Goal: Transaction & Acquisition: Purchase product/service

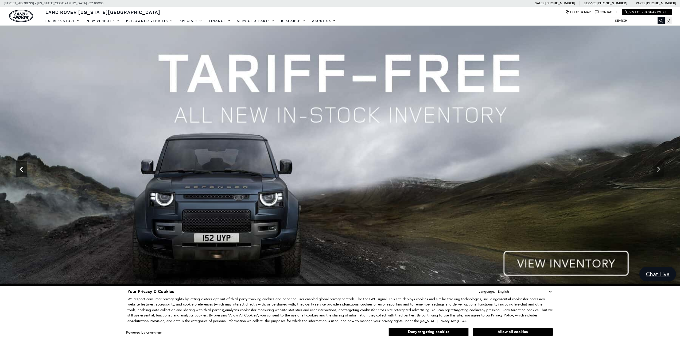
click at [25, 173] on icon "Previous" at bounding box center [21, 169] width 11 height 11
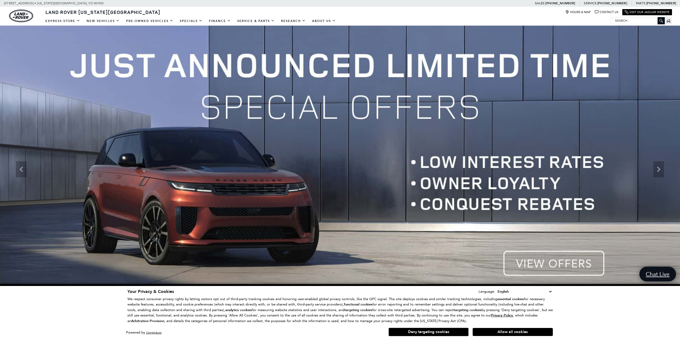
click at [561, 264] on img at bounding box center [340, 169] width 680 height 287
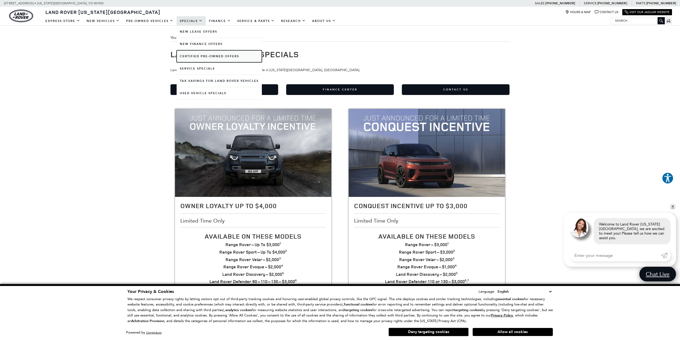
click at [194, 55] on link "Certified Pre-Owned Offers" at bounding box center [219, 56] width 85 height 12
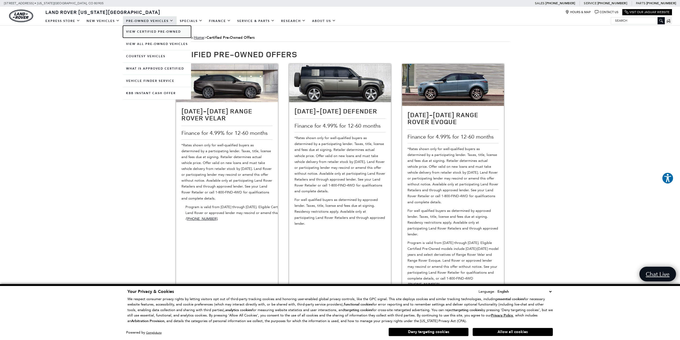
click at [159, 33] on link "View Certified Pre-Owned" at bounding box center [157, 32] width 68 height 12
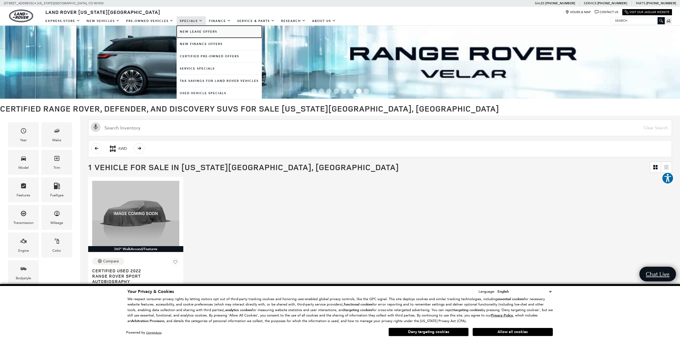
click at [194, 32] on link "New Lease Offers" at bounding box center [219, 32] width 85 height 12
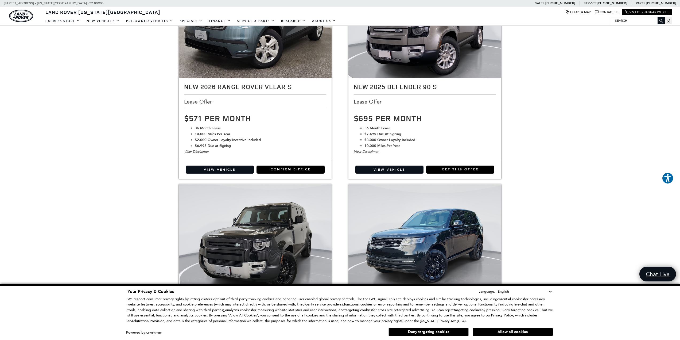
scroll to position [298, 0]
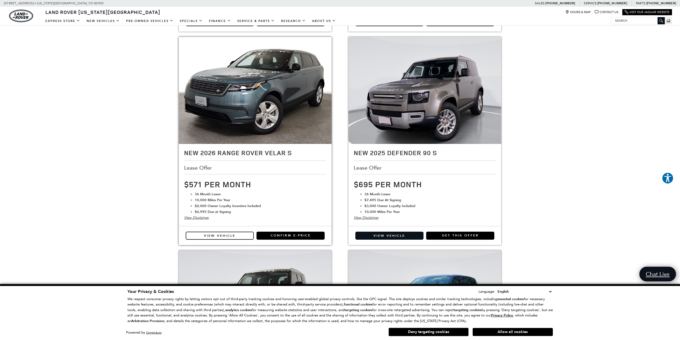
click at [223, 236] on link "View Vehicle" at bounding box center [220, 235] width 68 height 8
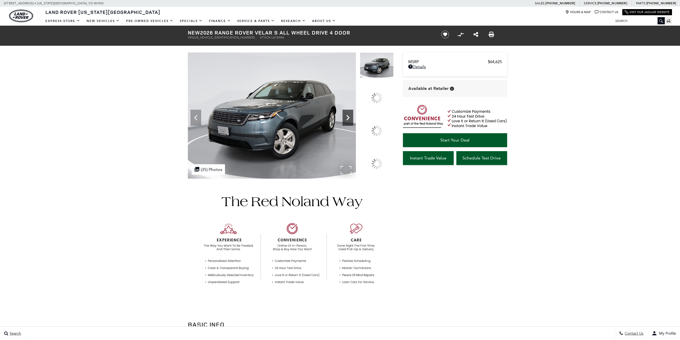
click at [382, 127] on div at bounding box center [376, 130] width 11 height 11
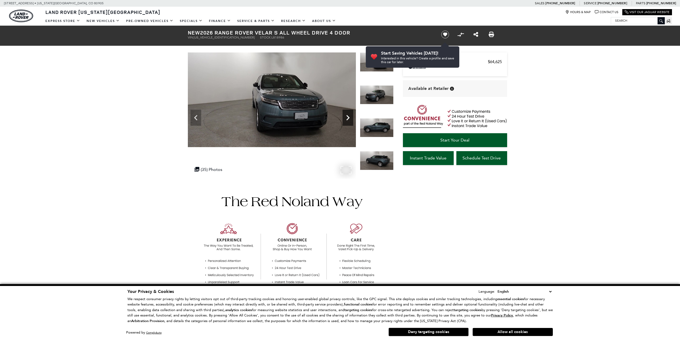
click at [348, 116] on icon "Next" at bounding box center [347, 117] width 3 height 5
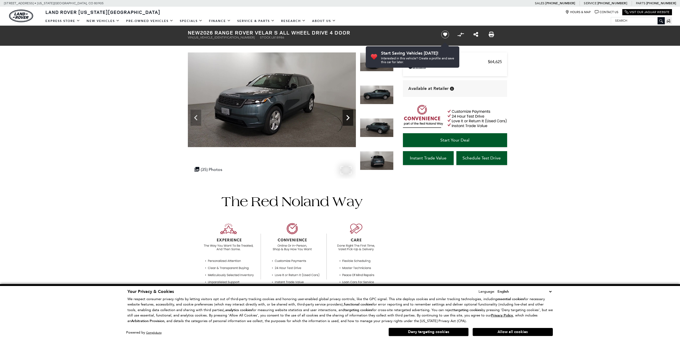
click at [348, 116] on icon "Next" at bounding box center [347, 117] width 3 height 5
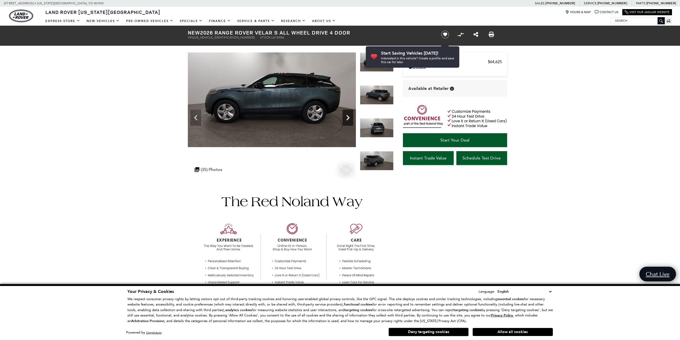
click at [348, 116] on icon "Next" at bounding box center [347, 117] width 3 height 5
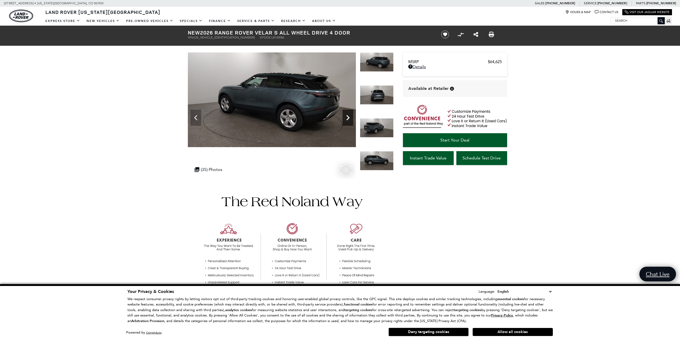
click at [348, 116] on icon "Next" at bounding box center [347, 117] width 3 height 5
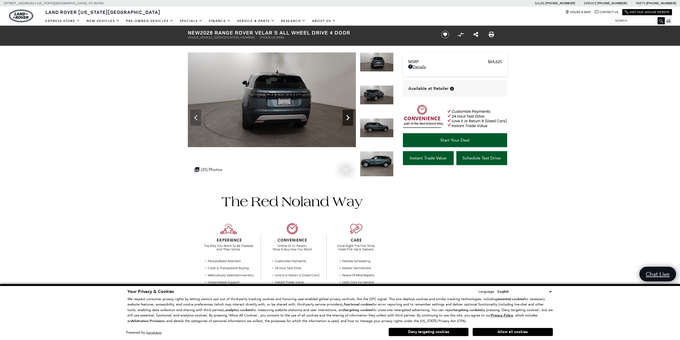
click at [348, 116] on icon "Next" at bounding box center [347, 117] width 3 height 5
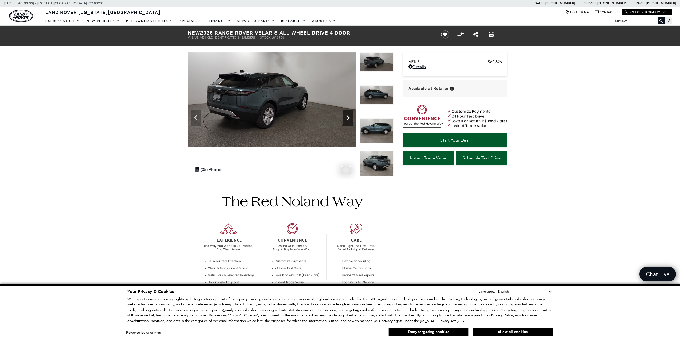
click at [348, 116] on icon "Next" at bounding box center [347, 117] width 3 height 5
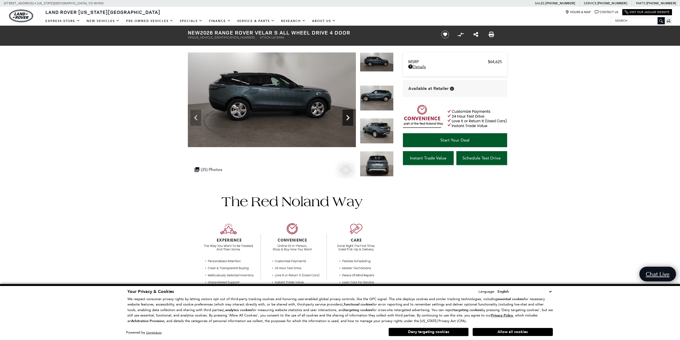
click at [348, 116] on icon "Next" at bounding box center [347, 117] width 3 height 5
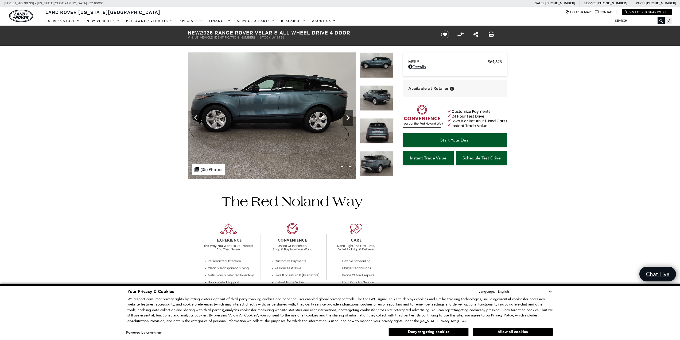
click at [348, 116] on icon "Next" at bounding box center [347, 117] width 3 height 5
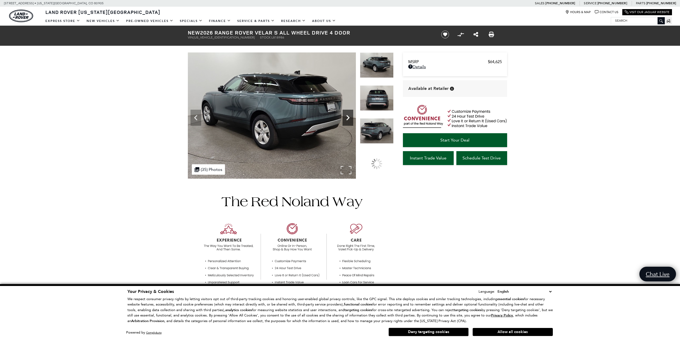
click at [348, 116] on icon "Next" at bounding box center [347, 117] width 3 height 5
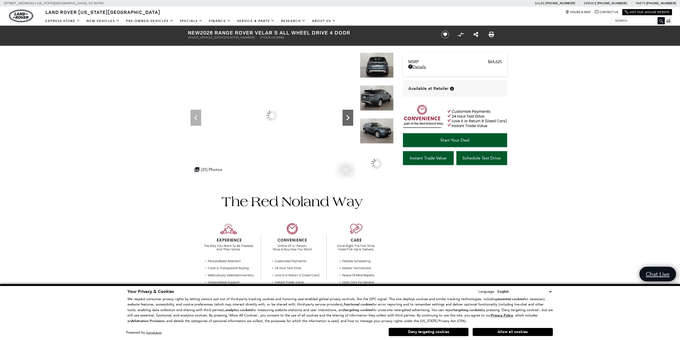
click at [348, 116] on icon "Next" at bounding box center [347, 117] width 3 height 5
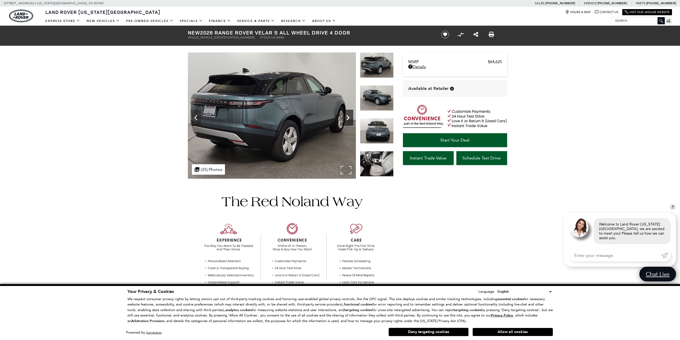
click at [348, 116] on icon "Next" at bounding box center [347, 117] width 3 height 5
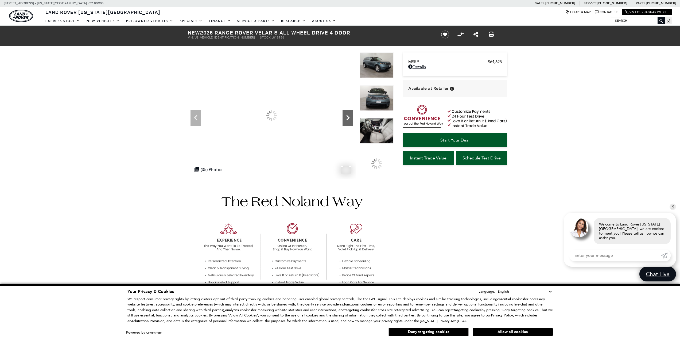
click at [348, 116] on icon "Next" at bounding box center [347, 117] width 3 height 5
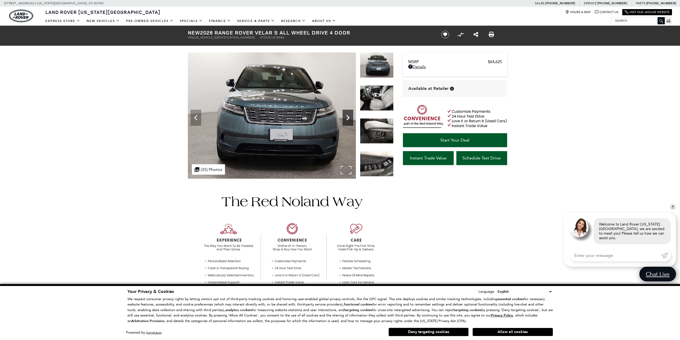
click at [348, 116] on icon "Next" at bounding box center [347, 117] width 3 height 5
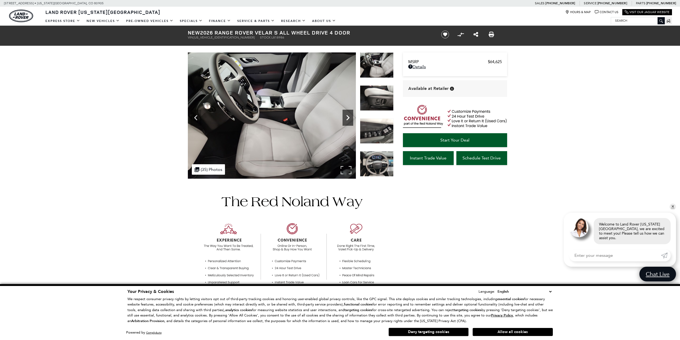
click at [348, 116] on icon "Next" at bounding box center [347, 117] width 3 height 5
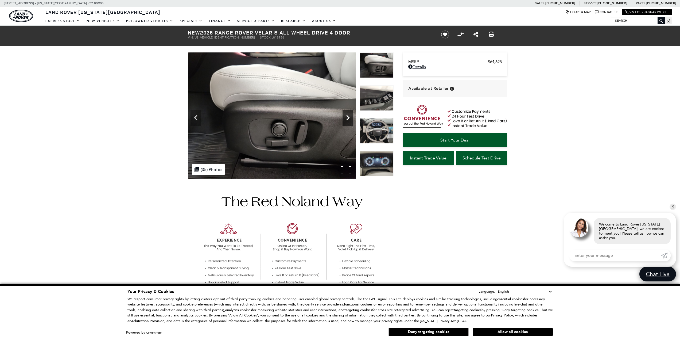
click at [348, 116] on icon "Next" at bounding box center [347, 117] width 3 height 5
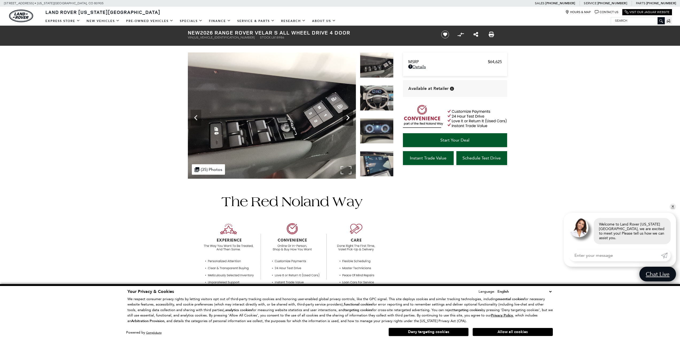
click at [348, 116] on icon "Next" at bounding box center [347, 117] width 3 height 5
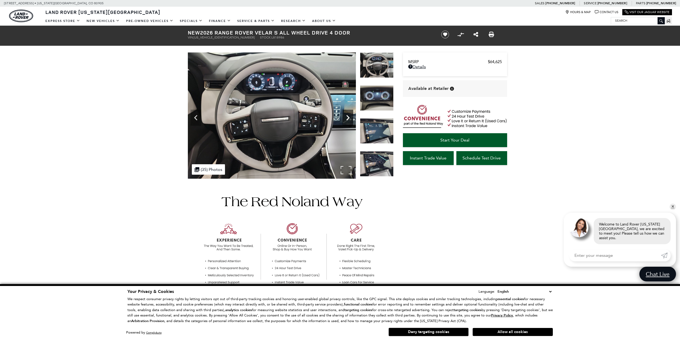
click at [348, 116] on icon "Next" at bounding box center [347, 117] width 3 height 5
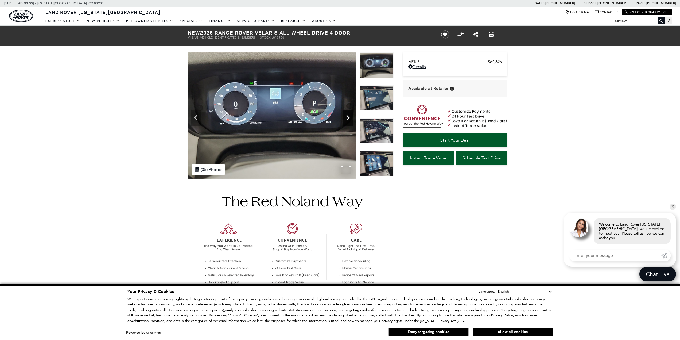
click at [348, 116] on icon "Next" at bounding box center [347, 117] width 3 height 5
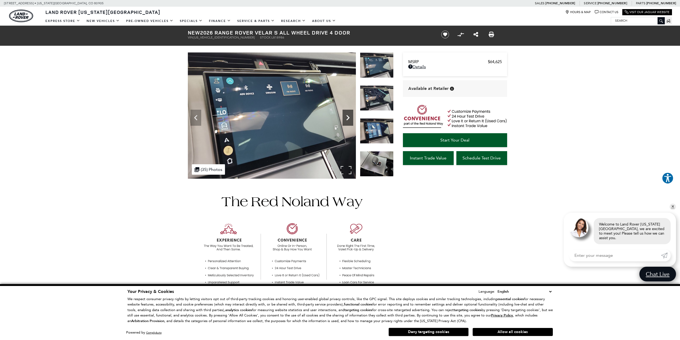
click at [348, 116] on icon "Next" at bounding box center [347, 117] width 3 height 5
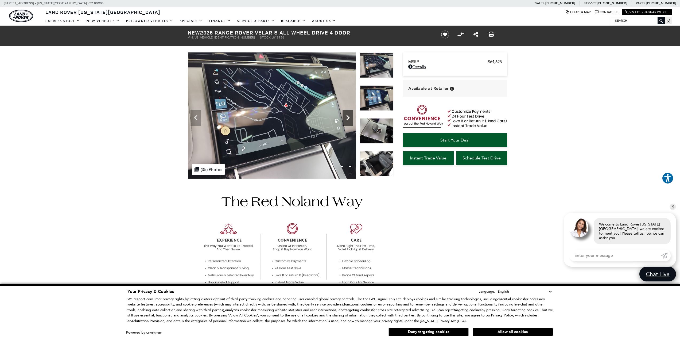
click at [348, 116] on icon "Next" at bounding box center [347, 117] width 3 height 5
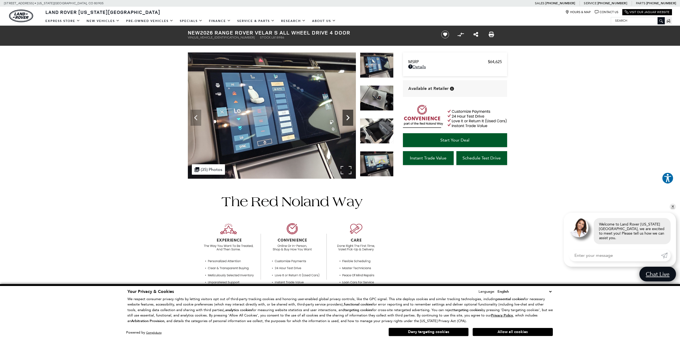
click at [348, 116] on icon "Next" at bounding box center [347, 117] width 3 height 5
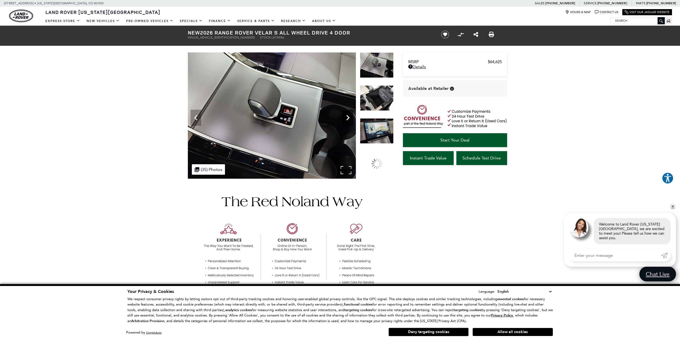
click at [348, 116] on icon "Next" at bounding box center [347, 117] width 3 height 5
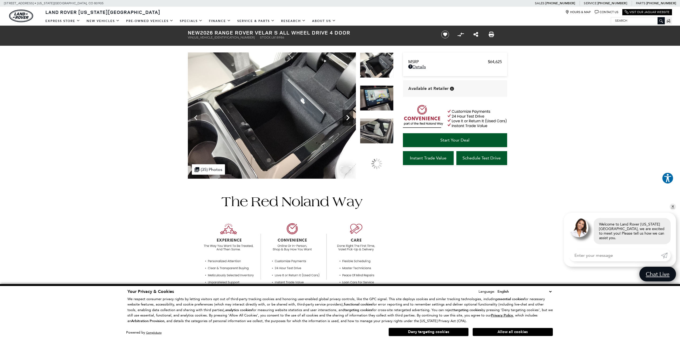
click at [348, 116] on icon "Next" at bounding box center [347, 117] width 3 height 5
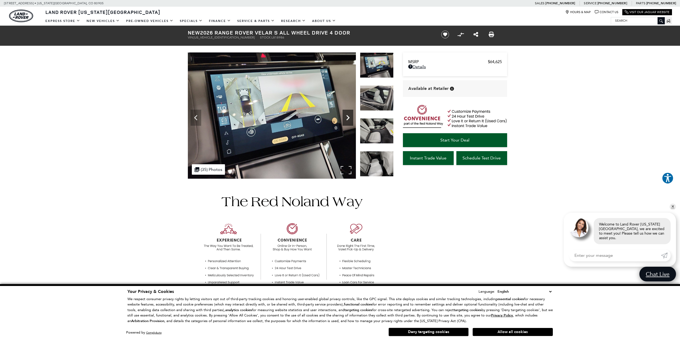
click at [348, 116] on icon "Next" at bounding box center [347, 117] width 3 height 5
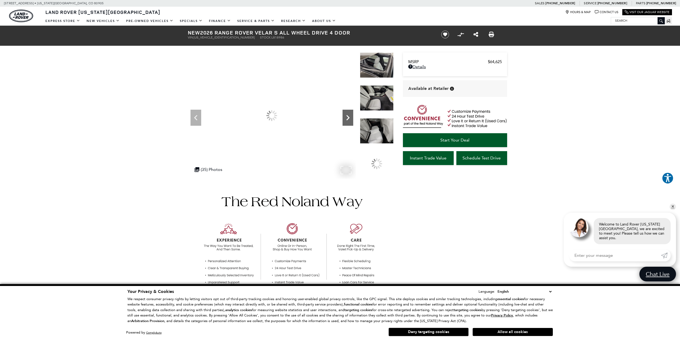
click at [348, 116] on icon "Next" at bounding box center [347, 117] width 3 height 5
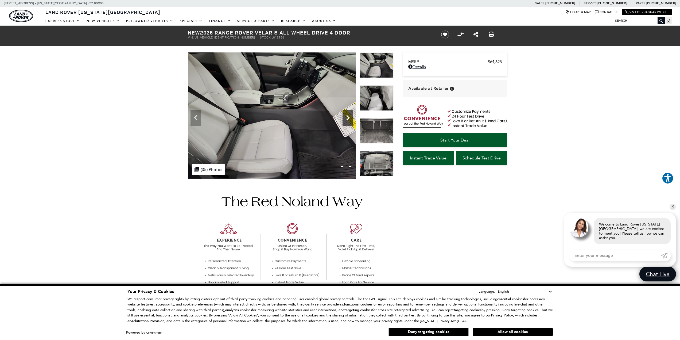
click at [348, 116] on icon "Next" at bounding box center [347, 117] width 3 height 5
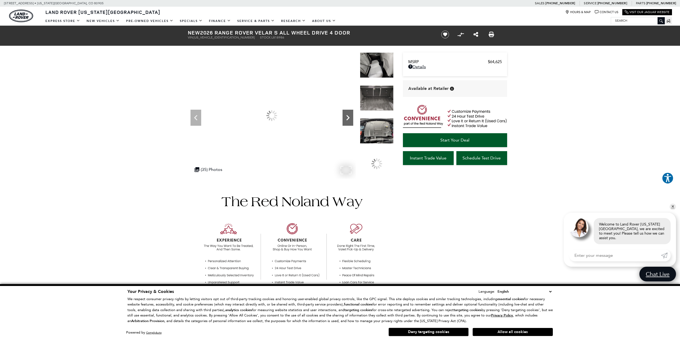
click at [348, 116] on icon "Next" at bounding box center [347, 117] width 3 height 5
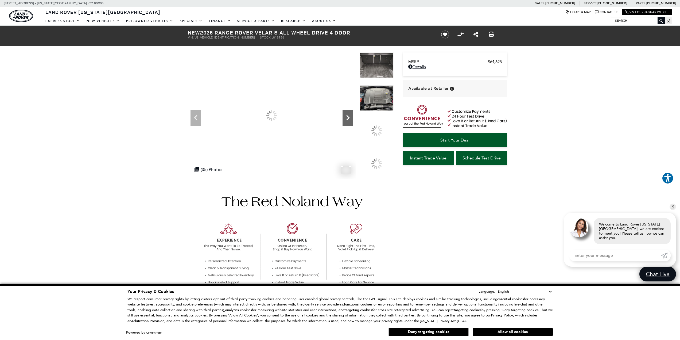
click at [348, 116] on icon "Next" at bounding box center [347, 117] width 3 height 5
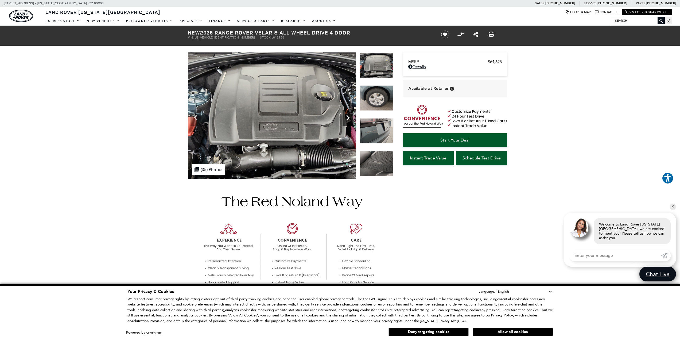
click at [348, 116] on icon "Next" at bounding box center [347, 117] width 3 height 5
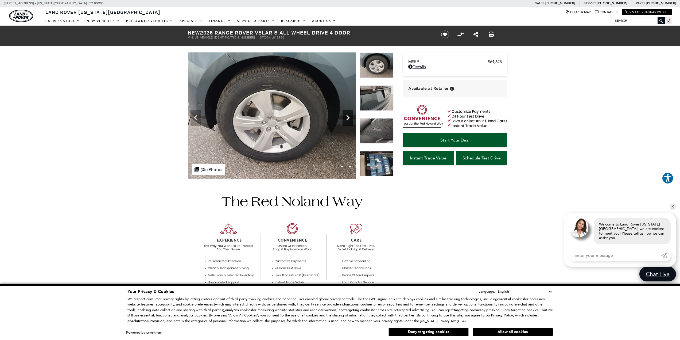
click at [348, 116] on icon "Next" at bounding box center [347, 117] width 3 height 5
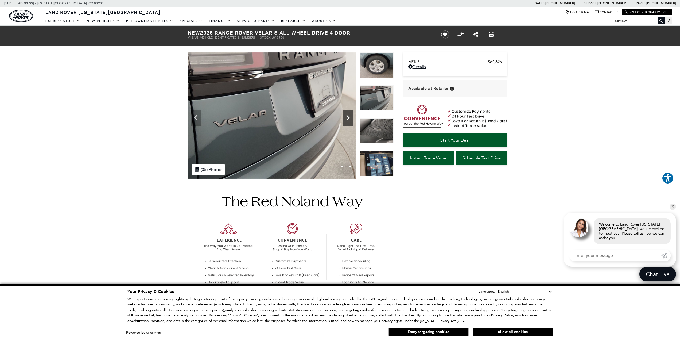
click at [348, 118] on icon "Next" at bounding box center [347, 117] width 11 height 11
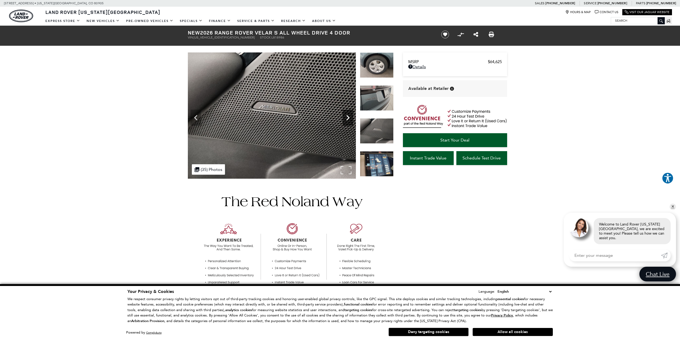
click at [349, 119] on icon "Next" at bounding box center [347, 117] width 11 height 11
